Goal: Task Accomplishment & Management: Use online tool/utility

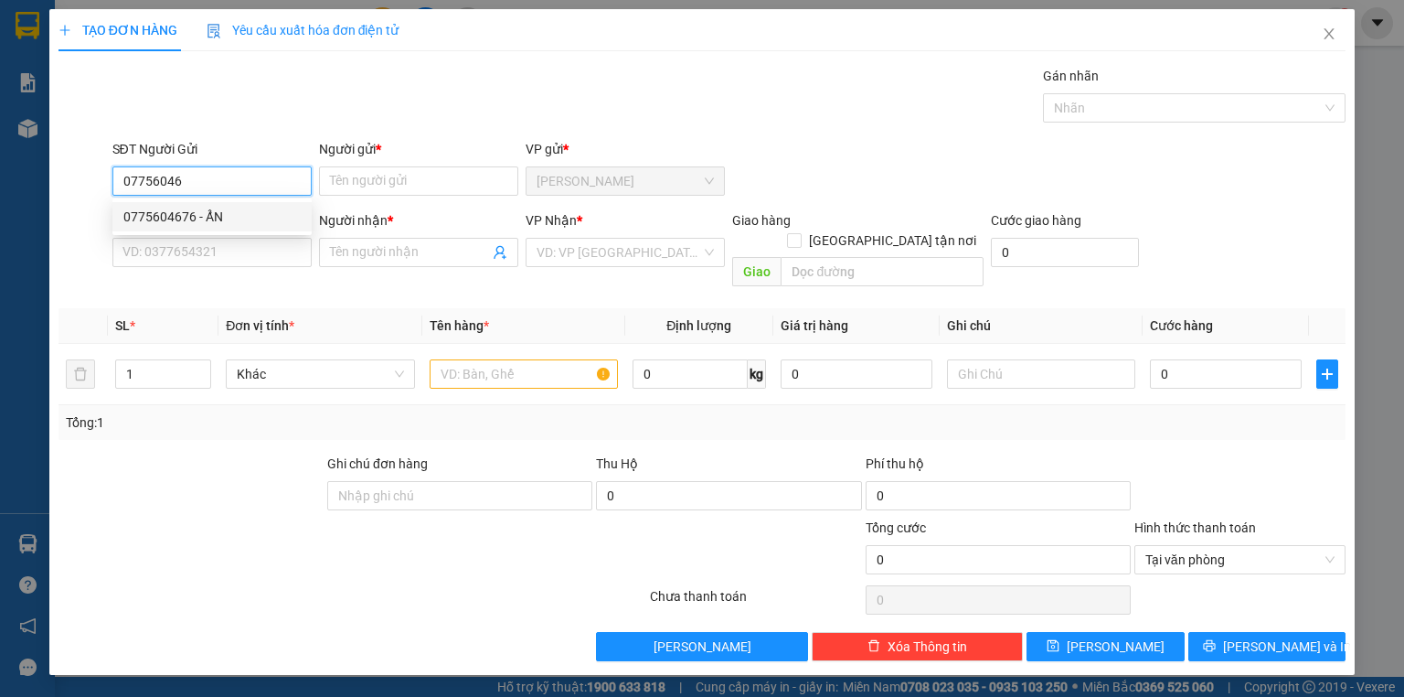
click at [176, 212] on div "0775604676 - ẨN" at bounding box center [211, 217] width 177 height 20
type input "0775604676"
type input "ẨN"
type input "0775604676"
click at [186, 239] on input "SĐT Người Nhận *" at bounding box center [211, 252] width 199 height 29
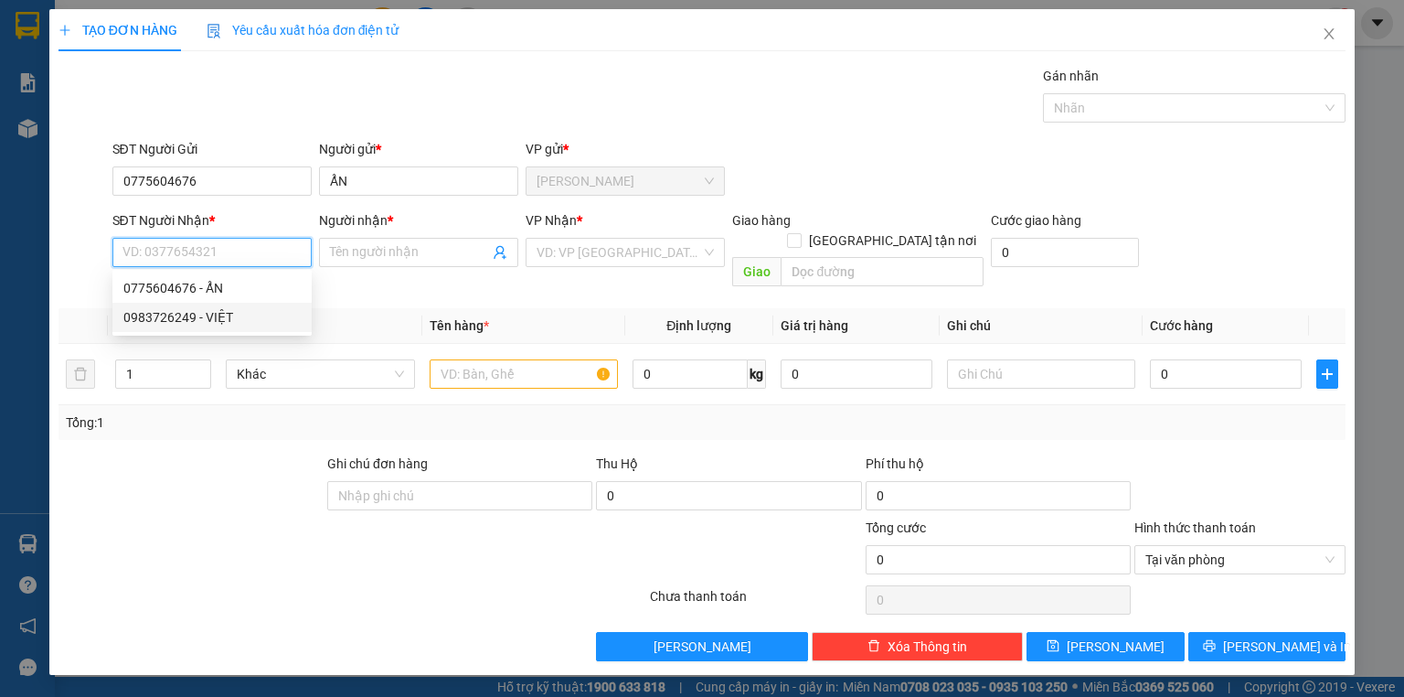
click at [194, 308] on div "0983726249 - VIỆT" at bounding box center [211, 317] width 177 height 20
type input "0983726249"
type input "VIỆT"
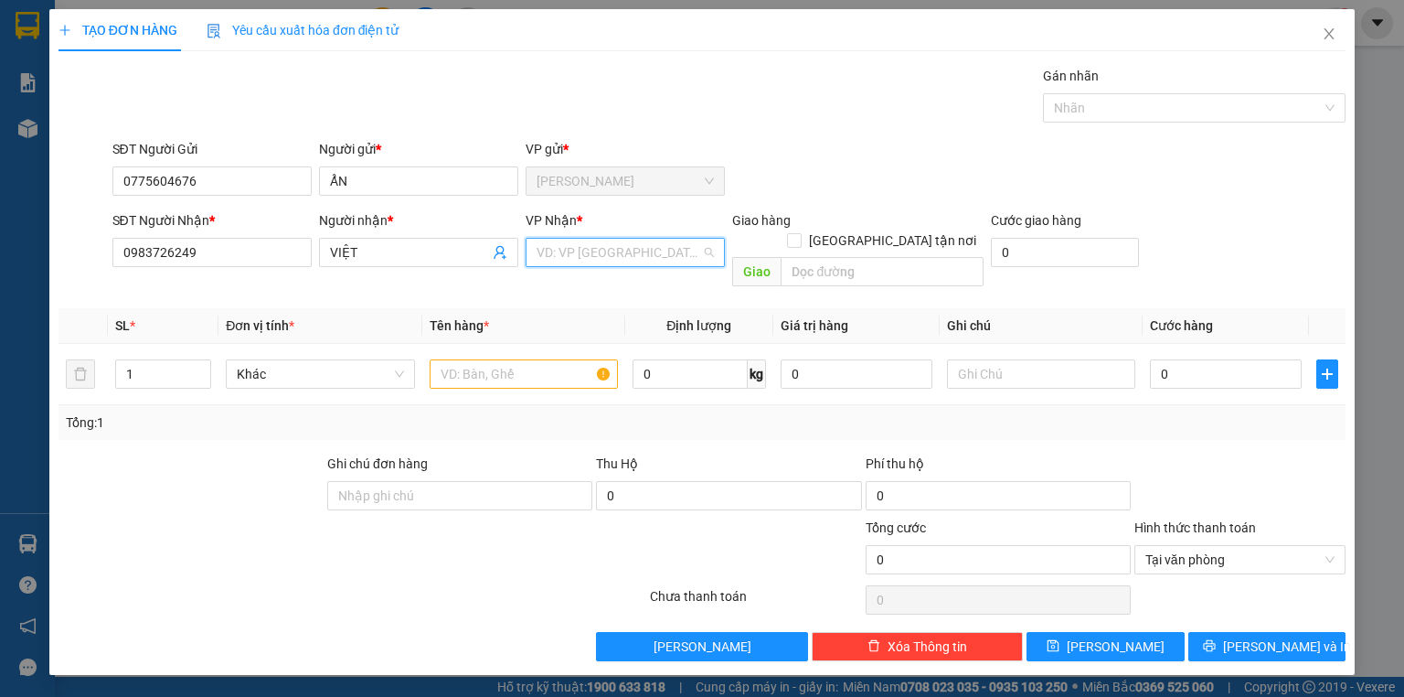
click at [569, 246] on input "search" at bounding box center [619, 252] width 165 height 27
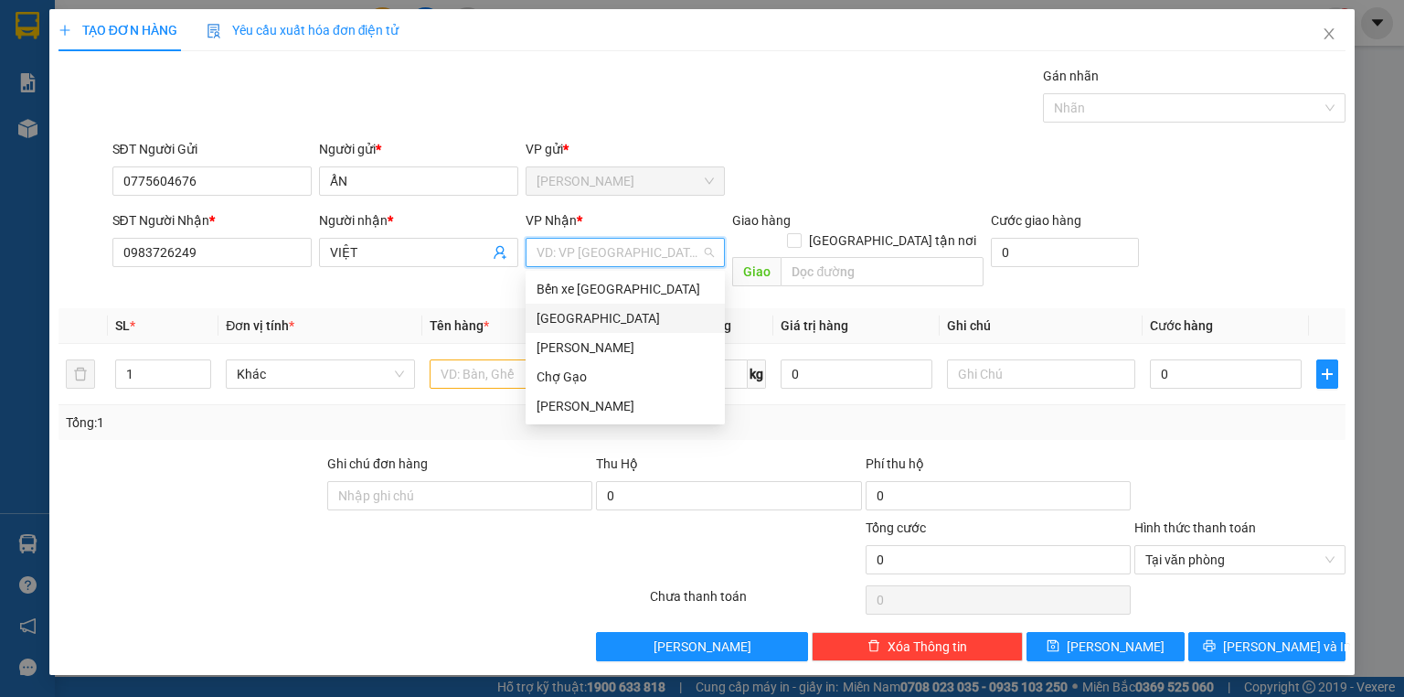
click at [569, 320] on div "[GEOGRAPHIC_DATA]" at bounding box center [625, 318] width 177 height 20
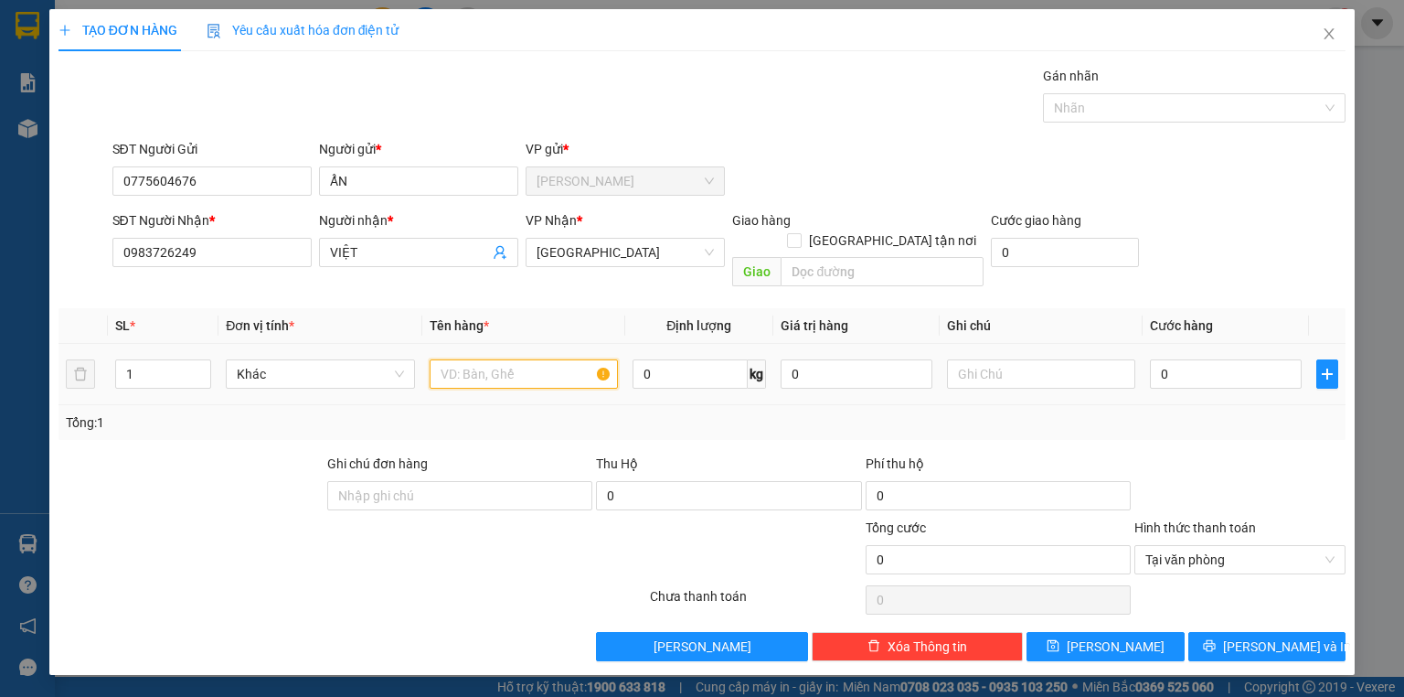
click at [527, 359] on input "text" at bounding box center [524, 373] width 188 height 29
type input "1 b trắng"
type input "3"
type input "30"
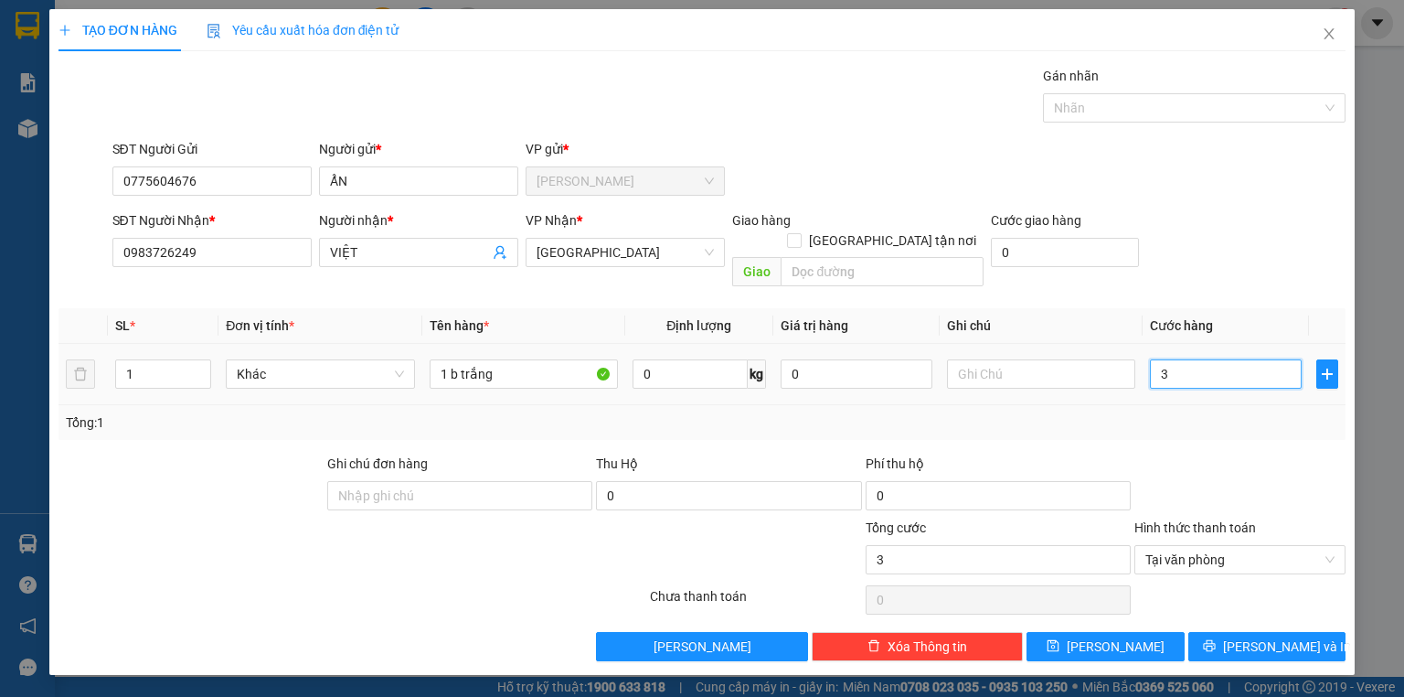
type input "30"
type input "30.000"
click at [1260, 632] on button "[PERSON_NAME] và In" at bounding box center [1267, 646] width 158 height 29
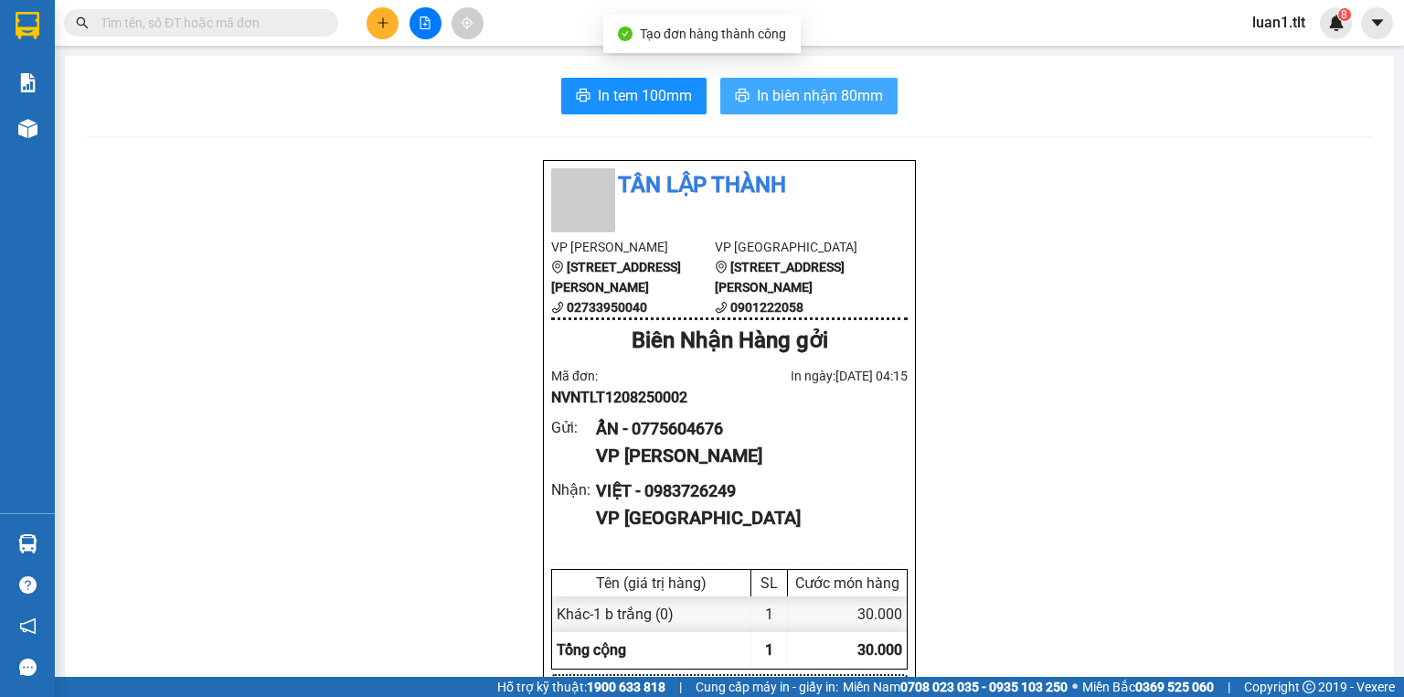
click at [852, 100] on span "In biên nhận 80mm" at bounding box center [820, 95] width 126 height 23
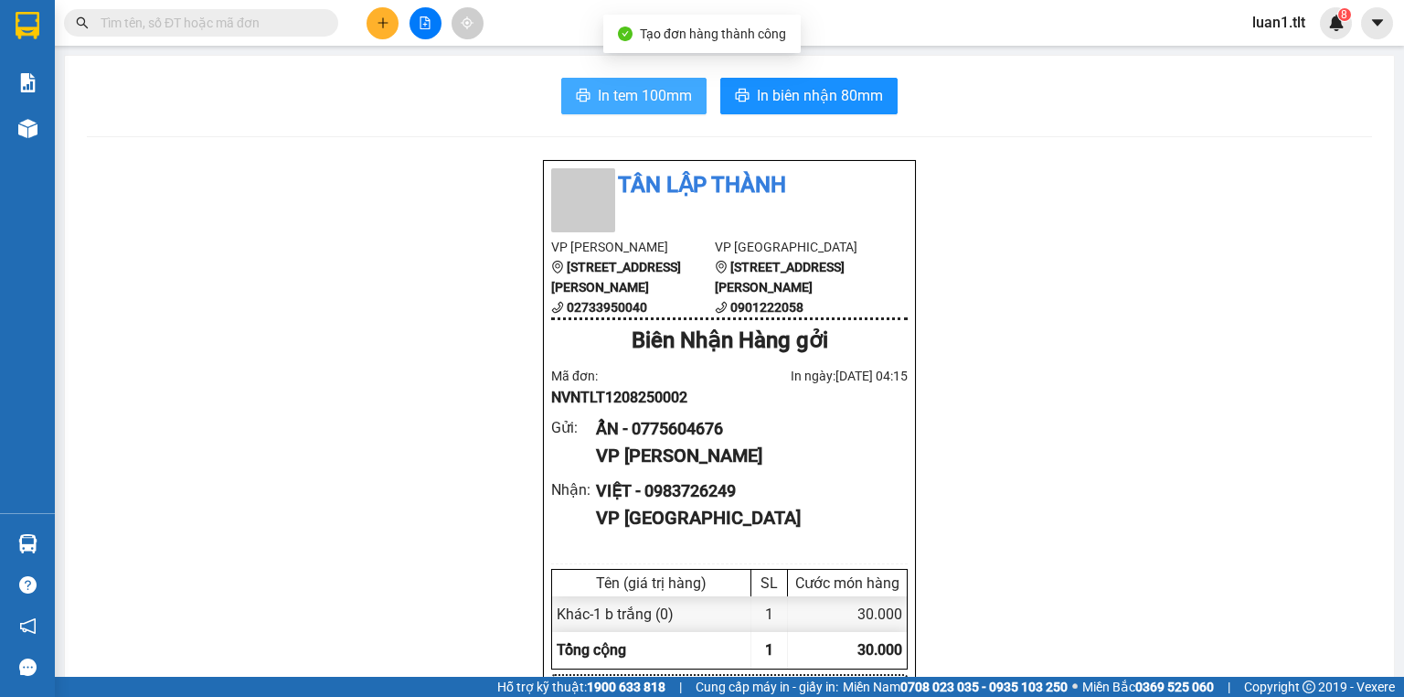
click at [668, 92] on span "In tem 100mm" at bounding box center [645, 95] width 94 height 23
